Goal: Task Accomplishment & Management: Manage account settings

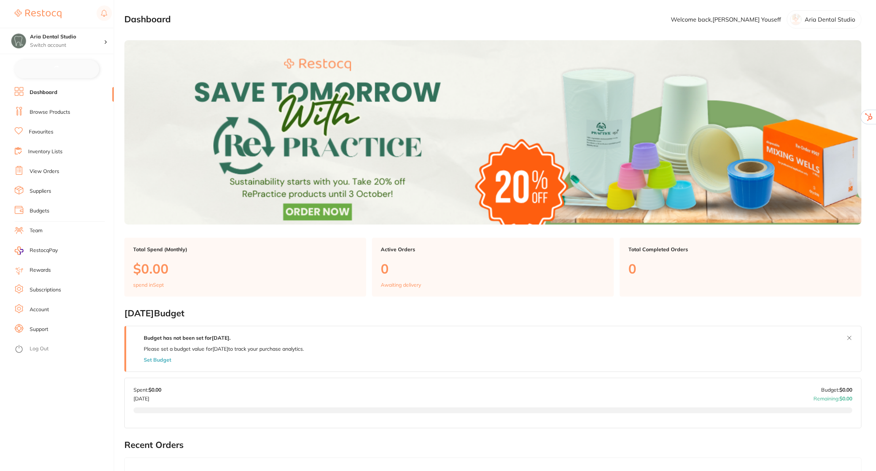
checkbox input "false"
click at [42, 286] on link "Subscriptions" at bounding box center [45, 289] width 31 height 7
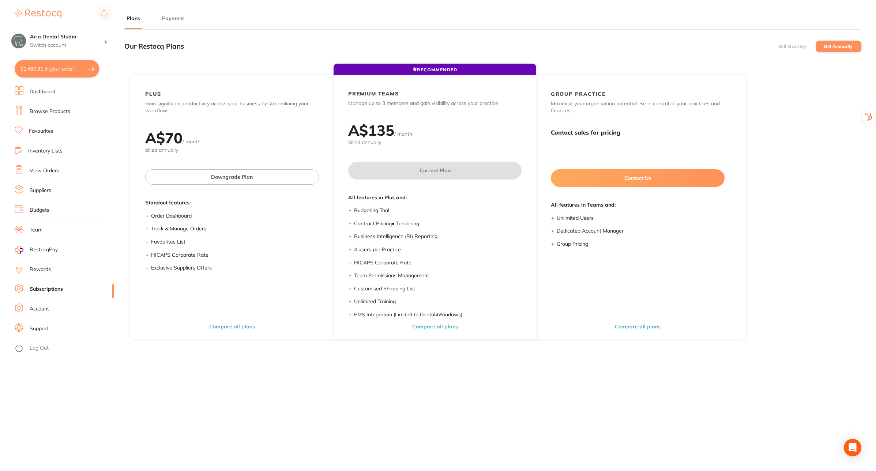
click at [176, 16] on button "Payment" at bounding box center [173, 18] width 26 height 7
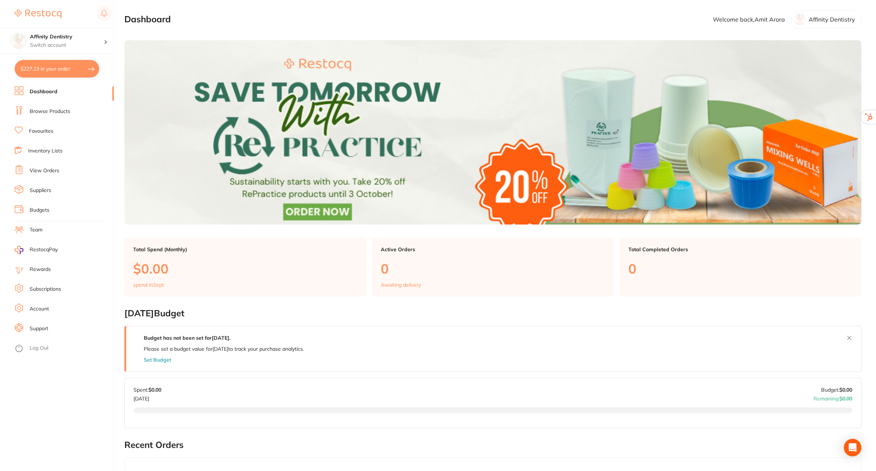
click at [39, 286] on link "Subscriptions" at bounding box center [45, 289] width 31 height 7
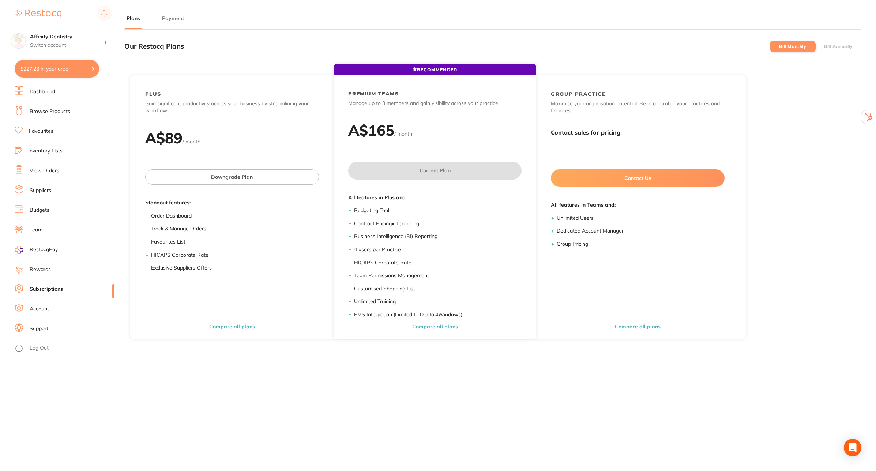
click at [182, 18] on button "Payment" at bounding box center [173, 18] width 26 height 7
